Goal: Task Accomplishment & Management: Manage account settings

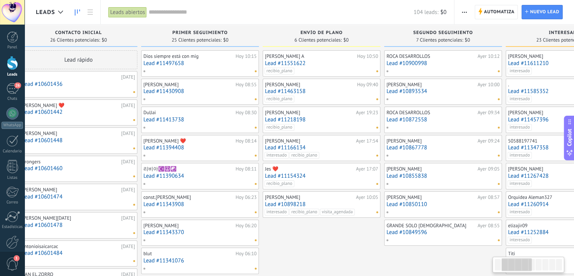
drag, startPoint x: 462, startPoint y: 255, endPoint x: 322, endPoint y: 248, distance: 140.3
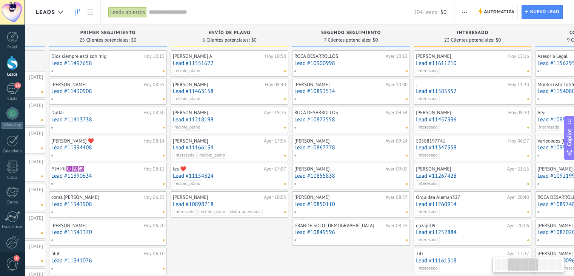
scroll to position [0, 265]
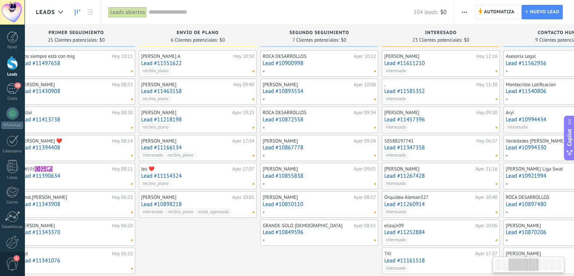
drag, startPoint x: 343, startPoint y: 249, endPoint x: 221, endPoint y: 236, distance: 123.0
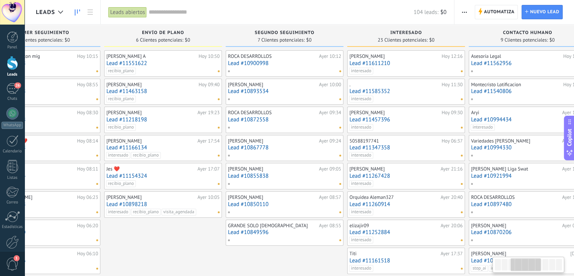
scroll to position [0, 302]
drag, startPoint x: 329, startPoint y: 259, endPoint x: 293, endPoint y: 255, distance: 36.1
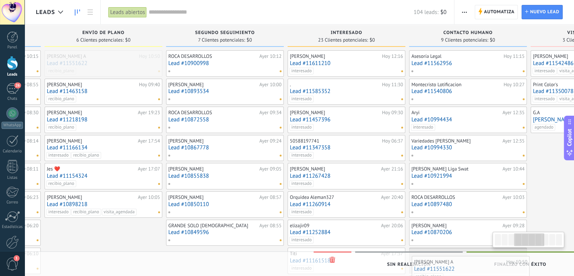
scroll to position [0, 364]
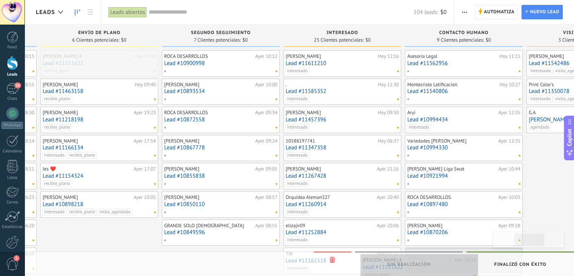
drag, startPoint x: 154, startPoint y: 59, endPoint x: 412, endPoint y: 262, distance: 328.5
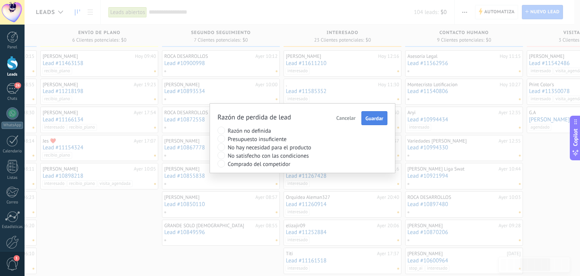
click at [378, 119] on span "Guardar" at bounding box center [374, 118] width 18 height 5
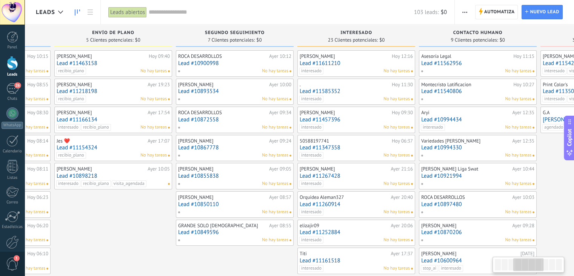
scroll to position [0, 350]
drag, startPoint x: 441, startPoint y: 220, endPoint x: 91, endPoint y: 181, distance: 352.2
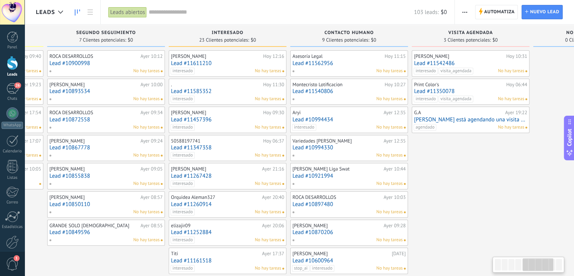
scroll to position [0, 526]
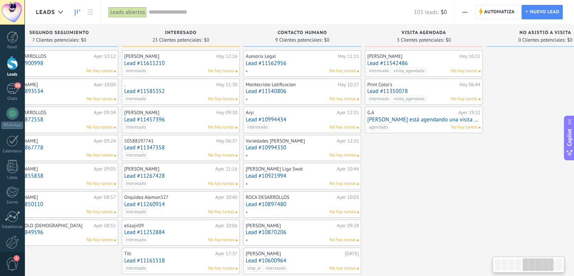
drag, startPoint x: 558, startPoint y: 194, endPoint x: 384, endPoint y: 202, distance: 174.7
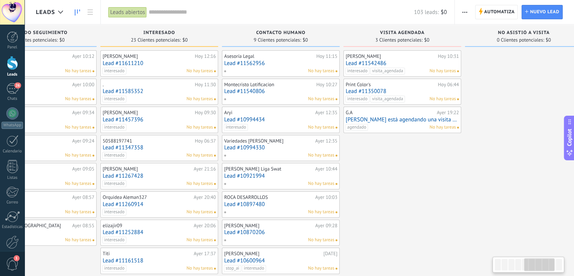
scroll to position [0, 548]
drag, startPoint x: 477, startPoint y: 164, endPoint x: 453, endPoint y: 181, distance: 28.8
drag, startPoint x: 414, startPoint y: 192, endPoint x: 415, endPoint y: 199, distance: 6.8
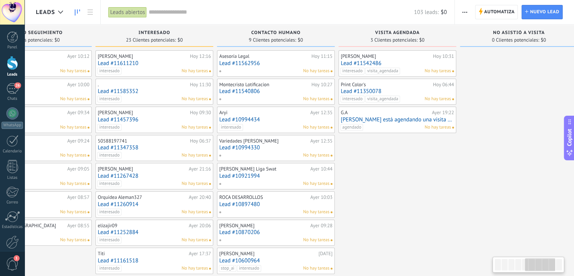
scroll to position [0, 551]
drag, startPoint x: 396, startPoint y: 227, endPoint x: 393, endPoint y: 139, distance: 88.4
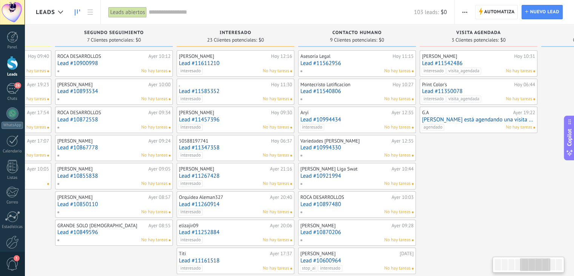
scroll to position [0, 470]
drag, startPoint x: 405, startPoint y: 193, endPoint x: 489, endPoint y: 199, distance: 84.8
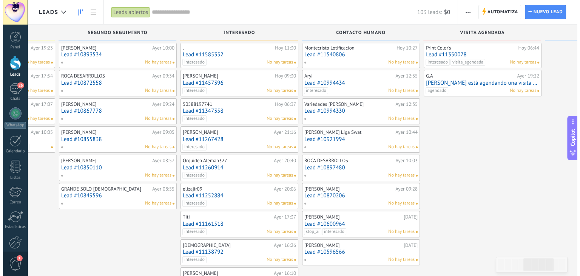
scroll to position [0, 0]
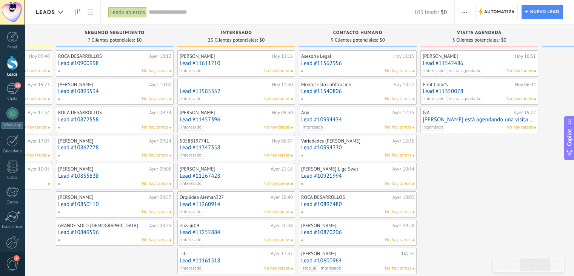
click at [486, 61] on link "Lead #11542486" at bounding box center [479, 63] width 113 height 6
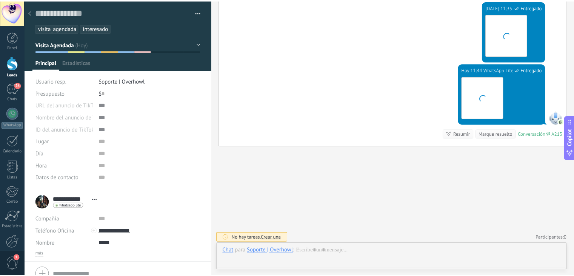
scroll to position [11, 0]
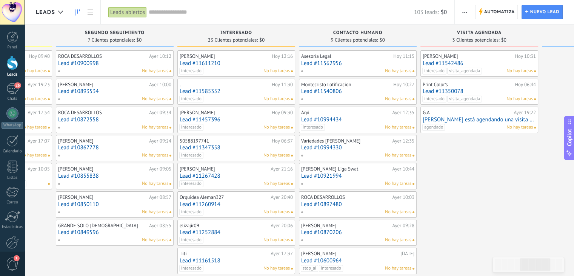
click at [341, 86] on div "Montecristo Lotificacion" at bounding box center [346, 85] width 90 height 6
click at [349, 91] on link "Lead #11540806" at bounding box center [357, 91] width 113 height 6
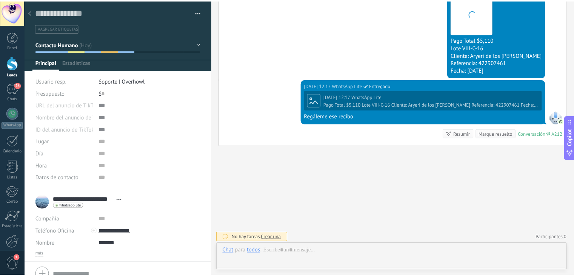
scroll to position [11, 0]
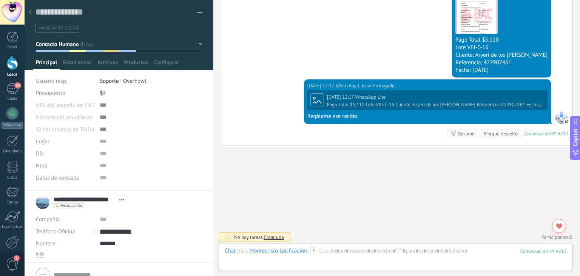
click at [113, 29] on ul "#agregar etiquetas" at bounding box center [118, 28] width 166 height 10
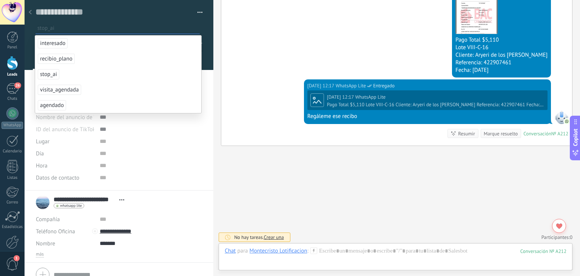
click at [47, 75] on span "stop_ai" at bounding box center [49, 74] width 22 height 10
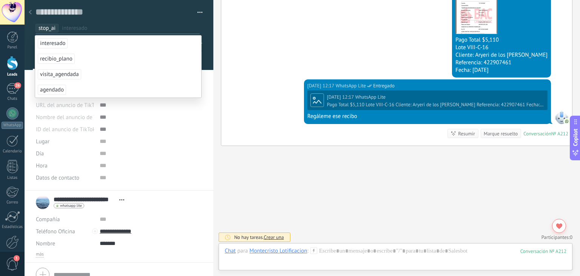
click at [31, 14] on use at bounding box center [30, 12] width 3 height 5
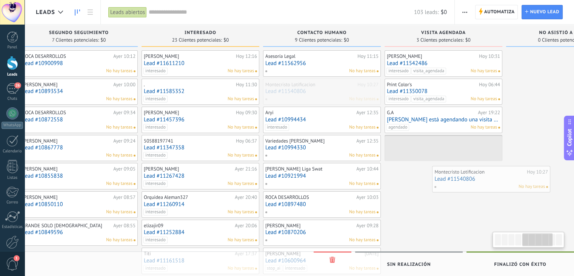
scroll to position [0, 512]
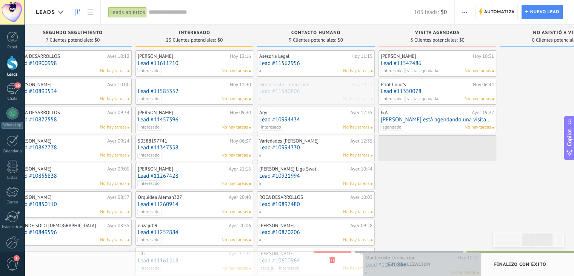
drag, startPoint x: 341, startPoint y: 94, endPoint x: 405, endPoint y: 267, distance: 184.9
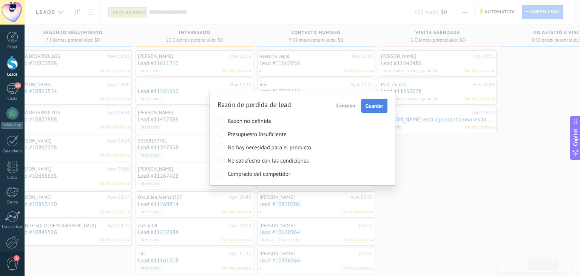
click at [371, 107] on span "Guardar" at bounding box center [374, 105] width 18 height 5
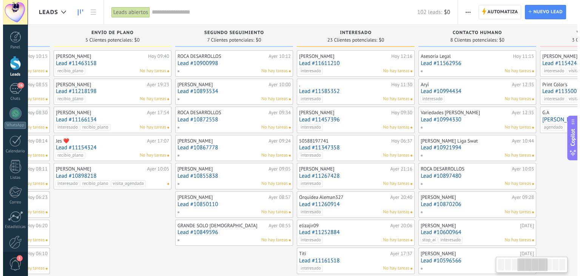
scroll to position [0, 354]
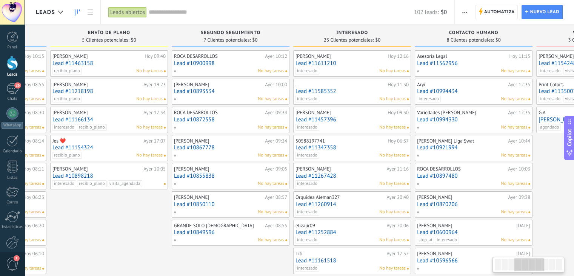
drag, startPoint x: 449, startPoint y: 213, endPoint x: 99, endPoint y: 231, distance: 350.1
click at [105, 171] on div "[PERSON_NAME] [DATE] 10:05 Lead #10898218 interesado recibio_plano visita_agend…" at bounding box center [108, 176] width 113 height 22
click at [86, 173] on link "Lead #10898218" at bounding box center [108, 176] width 113 height 6
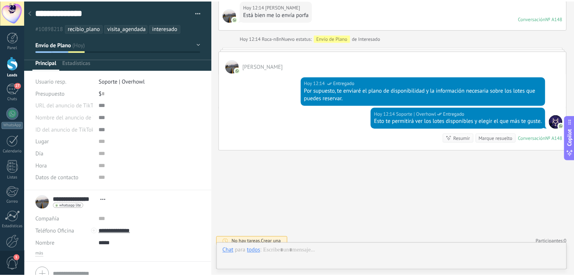
scroll to position [11, 0]
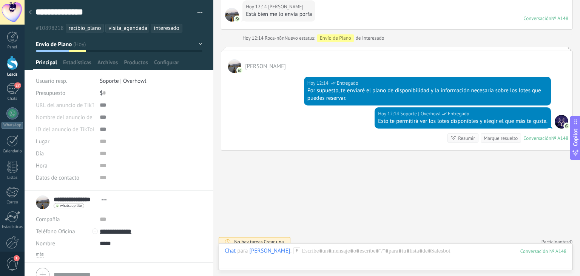
click at [186, 30] on ul "#10898218 recibio_plano visita_agendada interesado" at bounding box center [118, 28] width 166 height 10
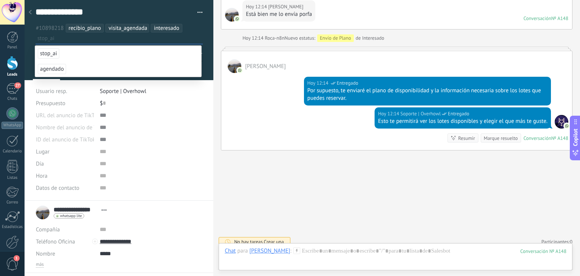
click at [47, 52] on span "stop_ai" at bounding box center [49, 53] width 22 height 10
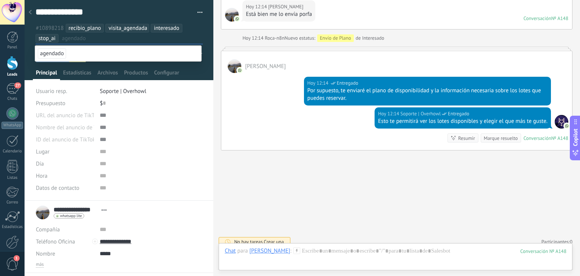
click at [31, 11] on use at bounding box center [30, 12] width 3 height 5
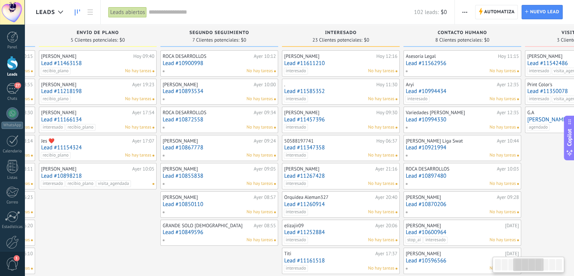
scroll to position [0, 350]
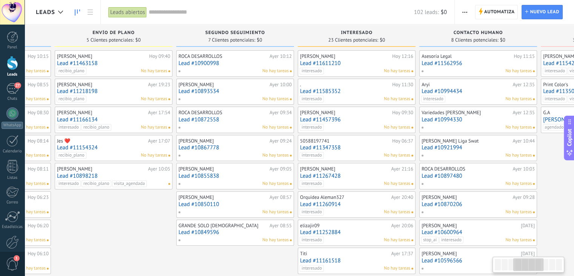
drag, startPoint x: 559, startPoint y: 179, endPoint x: 580, endPoint y: 188, distance: 23.0
click at [574, 188] on html ".abecls-1,.abecls-2{fill-rule:evenodd}.abecls-2{fill:#fff} .abhcls-1{fill:none}…" at bounding box center [287, 138] width 574 height 276
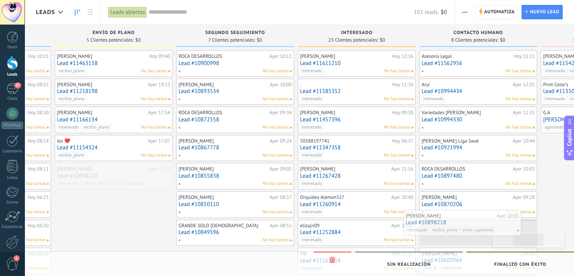
scroll to position [0, 362]
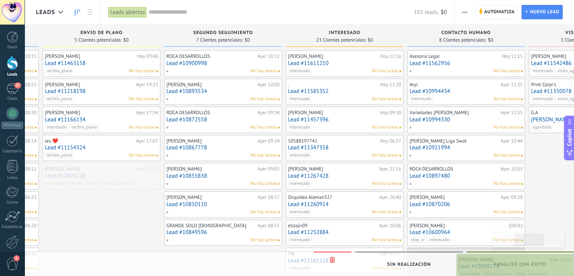
drag, startPoint x: 116, startPoint y: 172, endPoint x: 524, endPoint y: 263, distance: 417.8
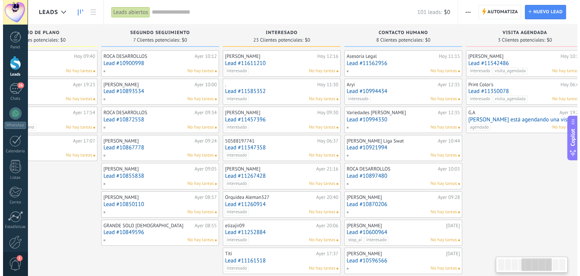
scroll to position [0, 431]
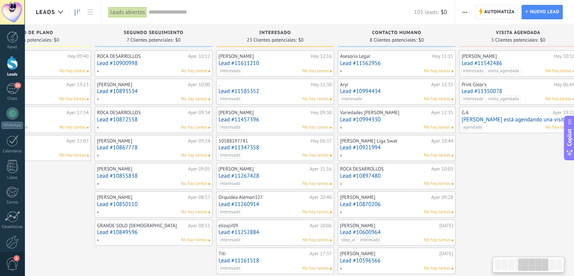
drag, startPoint x: 479, startPoint y: 185, endPoint x: 49, endPoint y: 253, distance: 435.0
click at [375, 88] on link "Lead #10994434" at bounding box center [396, 91] width 113 height 6
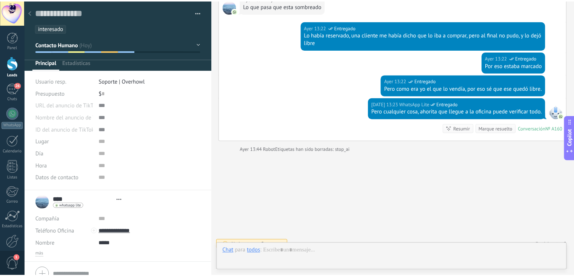
scroll to position [11, 0]
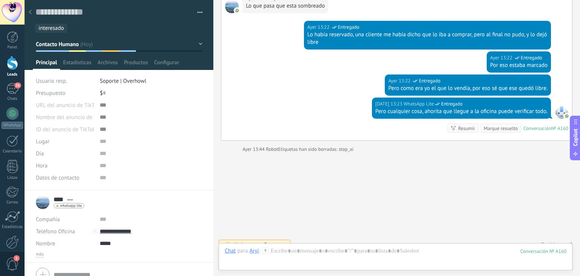
click at [29, 14] on icon at bounding box center [30, 12] width 3 height 5
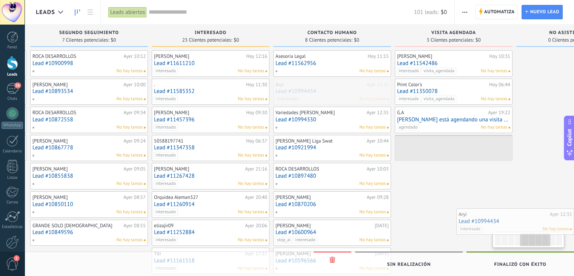
scroll to position [0, 504]
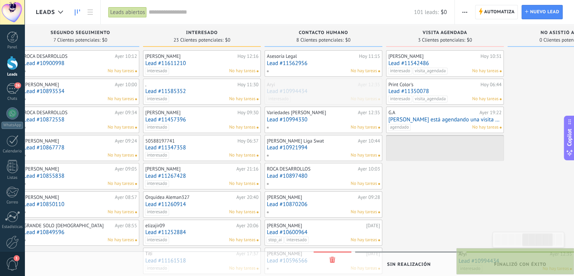
drag, startPoint x: 397, startPoint y: 92, endPoint x: 522, endPoint y: 262, distance: 210.6
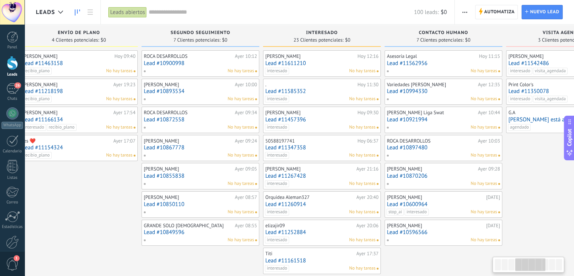
scroll to position [0, 392]
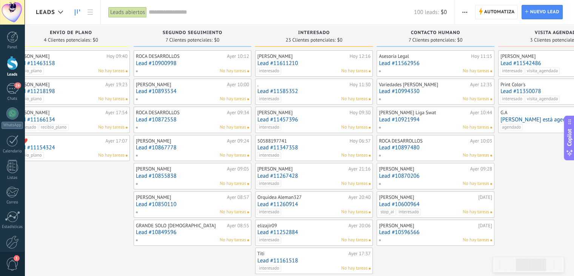
drag, startPoint x: 471, startPoint y: 212, endPoint x: 24, endPoint y: 279, distance: 451.8
click at [24, 275] on html ".abecls-1,.abecls-2{fill-rule:evenodd}.abecls-2{fill:#fff} .abhcls-1{fill:none}…" at bounding box center [287, 138] width 574 height 276
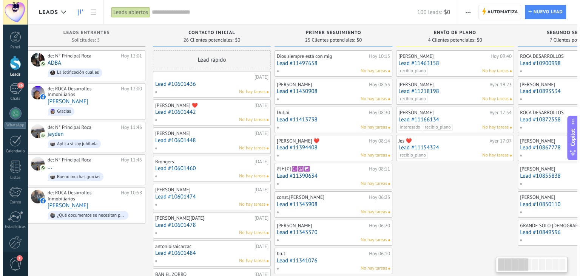
scroll to position [0, 0]
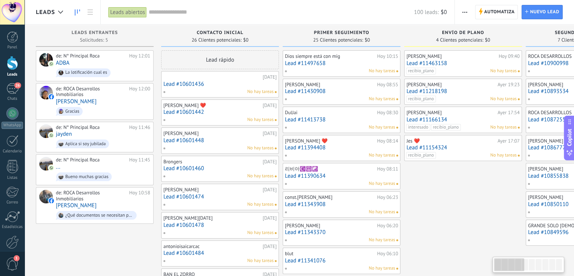
drag, startPoint x: 65, startPoint y: 204, endPoint x: 500, endPoint y: 189, distance: 435.2
click at [15, 88] on div "26" at bounding box center [12, 88] width 12 height 11
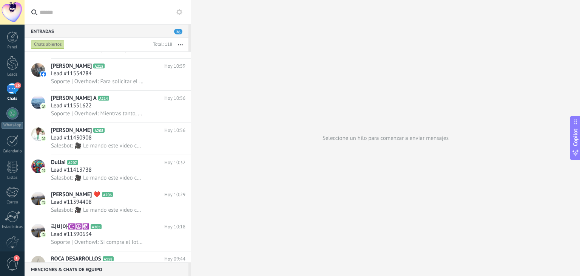
scroll to position [486, 0]
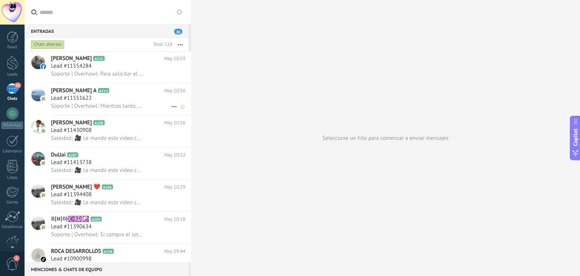
click at [115, 98] on div "Lead #11551622" at bounding box center [118, 98] width 134 height 8
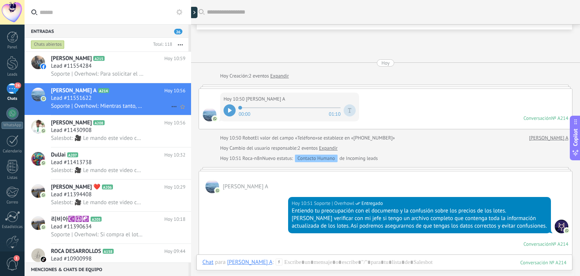
scroll to position [989, 0]
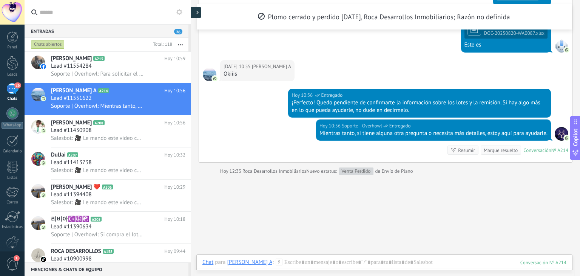
click at [195, 12] on div at bounding box center [195, 12] width 11 height 11
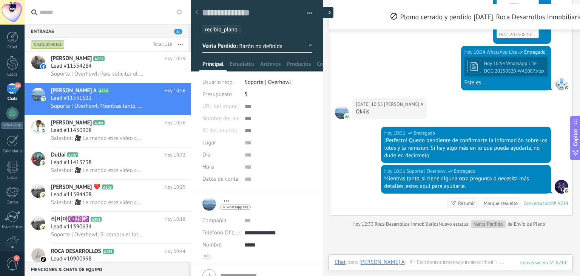
type textarea "**********"
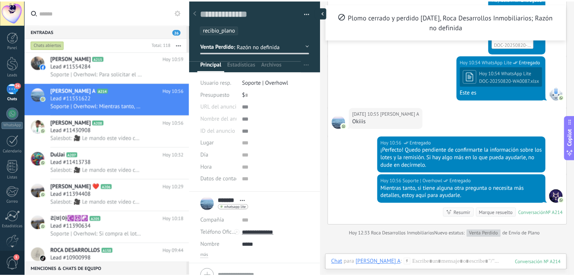
scroll to position [999, 0]
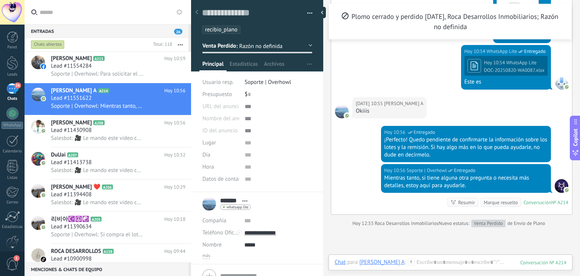
click at [247, 31] on ul "recibio_plano" at bounding box center [255, 30] width 109 height 10
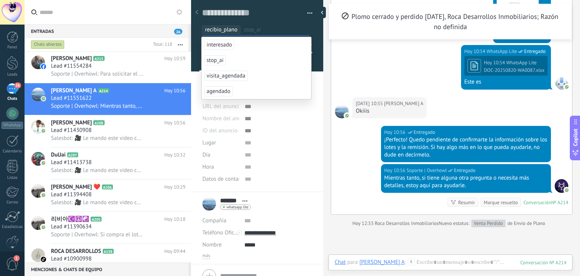
click at [216, 62] on span "stop_ai" at bounding box center [215, 60] width 22 height 10
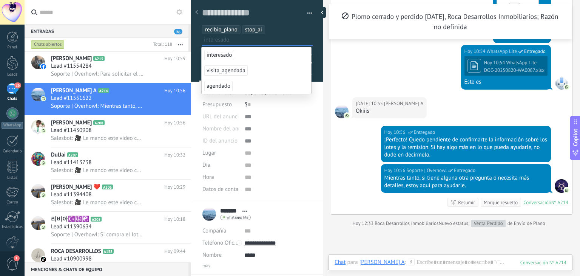
click at [198, 11] on icon at bounding box center [196, 12] width 3 height 5
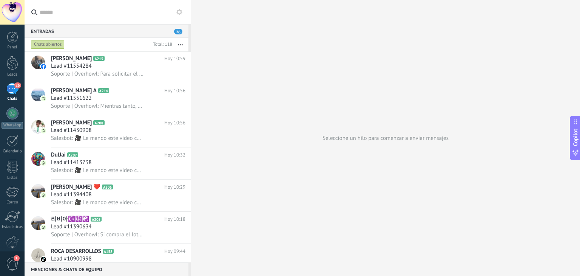
click at [11, 90] on div "26" at bounding box center [12, 88] width 12 height 11
click at [12, 68] on div at bounding box center [12, 63] width 11 height 14
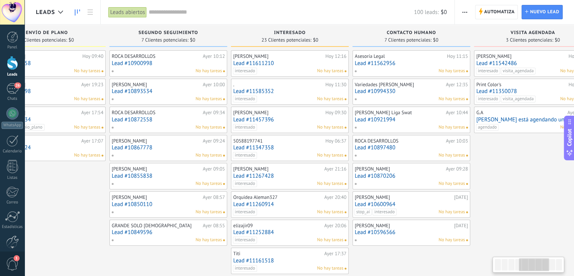
scroll to position [0, 443]
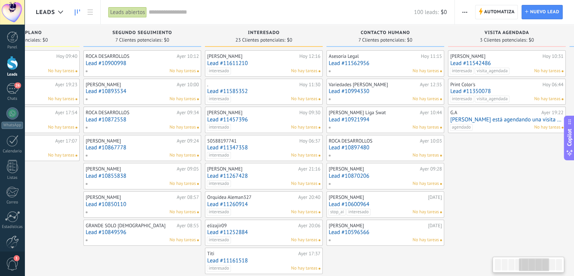
drag, startPoint x: 466, startPoint y: 192, endPoint x: 8, endPoint y: 239, distance: 460.0
click at [8, 239] on body ".abecls-1,.abecls-2{fill-rule:evenodd}.abecls-2{fill:#fff} .abhcls-1{fill:none}…" at bounding box center [287, 138] width 574 height 276
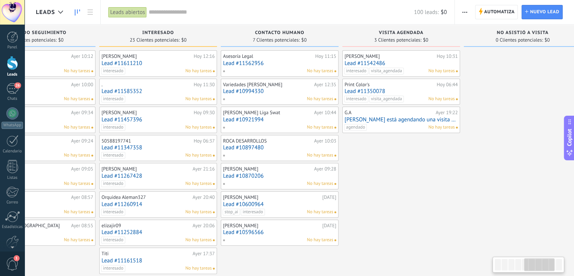
scroll to position [0, 548]
drag, startPoint x: 481, startPoint y: 194, endPoint x: 376, endPoint y: 205, distance: 105.2
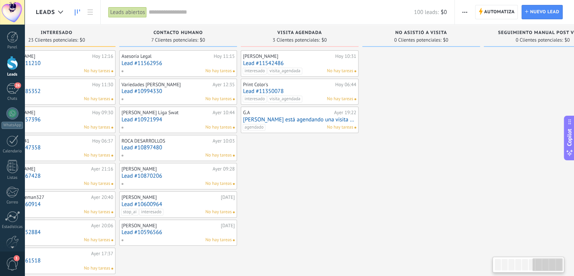
scroll to position [0, 689]
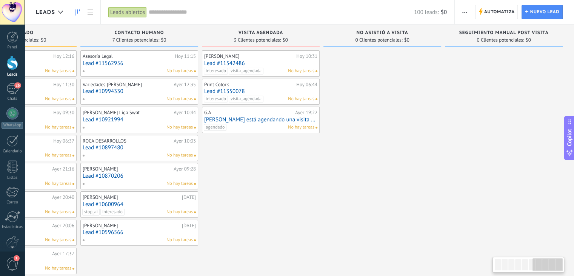
drag, startPoint x: 482, startPoint y: 179, endPoint x: 320, endPoint y: 201, distance: 163.5
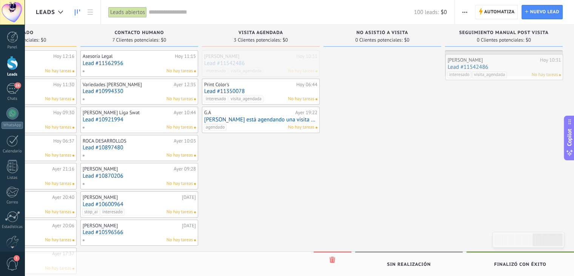
drag, startPoint x: 271, startPoint y: 64, endPoint x: 515, endPoint y: 68, distance: 243.6
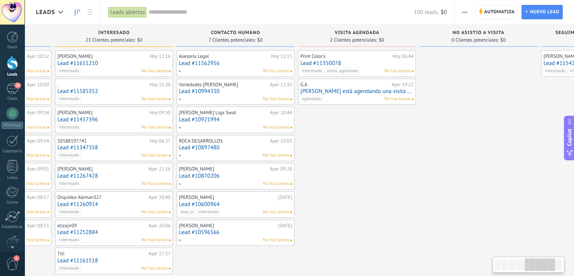
scroll to position [0, 604]
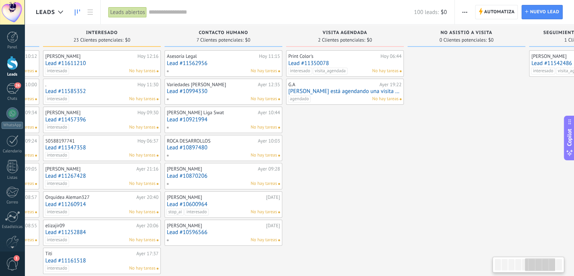
drag, startPoint x: 296, startPoint y: 159, endPoint x: 384, endPoint y: 144, distance: 89.6
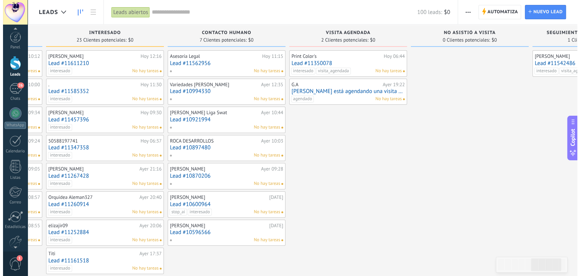
scroll to position [7, 0]
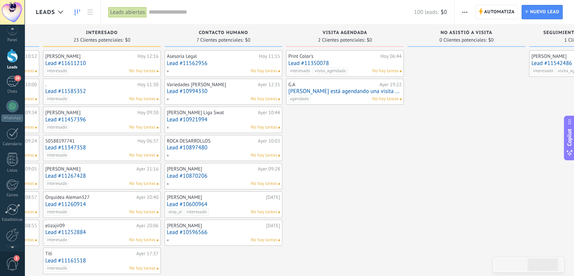
click at [10, 265] on span "1" at bounding box center [12, 263] width 13 height 13
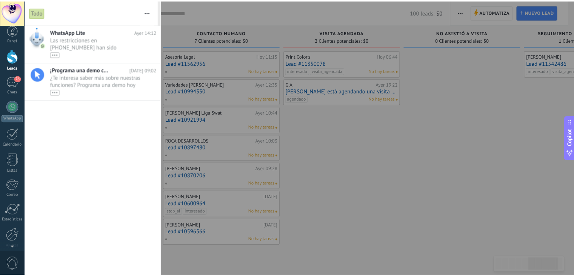
scroll to position [0, 0]
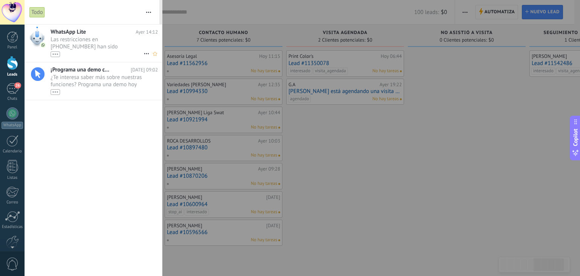
click at [112, 41] on span "Las restricciones en [PHONE_NUMBER] han sido levantadas. Los mensajes a este nú…" at bounding box center [97, 46] width 93 height 21
click at [73, 43] on span "Las restricciones en [PHONE_NUMBER] han sido levantadas. Los mensajes a este nú…" at bounding box center [97, 46] width 93 height 21
click at [56, 56] on div "•••" at bounding box center [55, 54] width 9 height 6
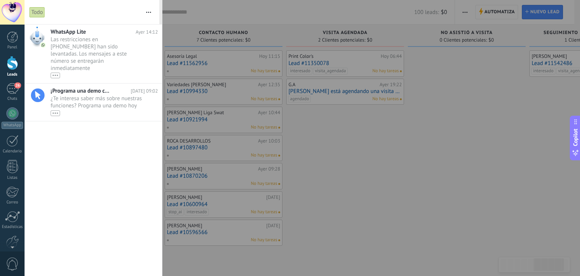
click at [356, 146] on div at bounding box center [290, 138] width 580 height 276
